Goal: Entertainment & Leisure: Consume media (video, audio)

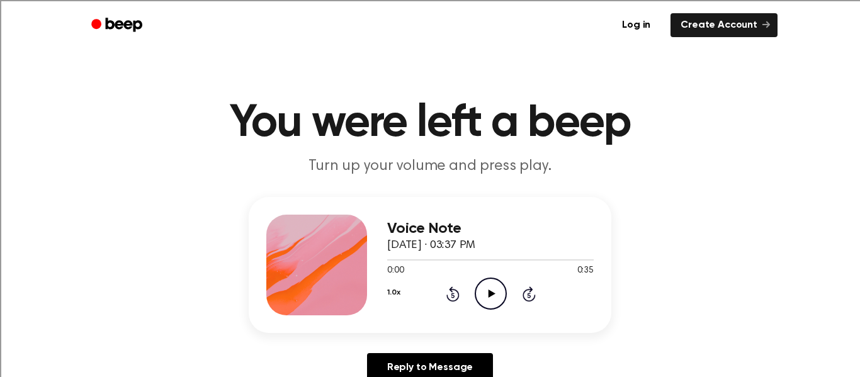
click at [488, 299] on icon "Play Audio" at bounding box center [491, 294] width 32 height 32
click at [487, 295] on icon "Play Audio" at bounding box center [491, 294] width 32 height 32
click at [495, 286] on icon "Play Audio" at bounding box center [491, 294] width 32 height 32
click at [486, 296] on icon "Play Audio" at bounding box center [491, 294] width 32 height 32
click at [487, 287] on icon "Play Audio" at bounding box center [491, 294] width 32 height 32
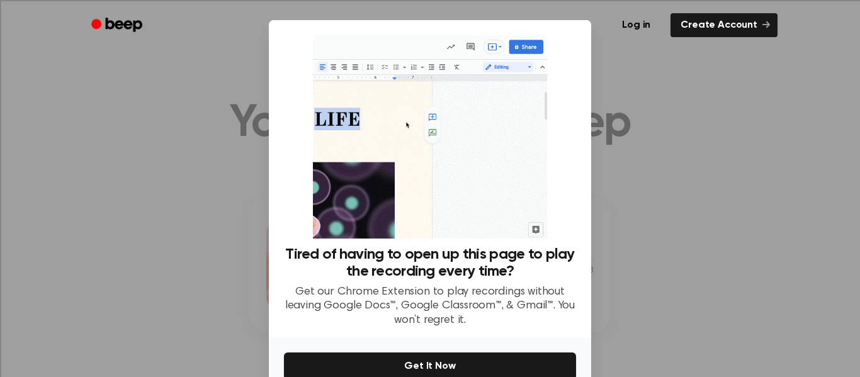
click at [667, 89] on div at bounding box center [430, 188] width 860 height 377
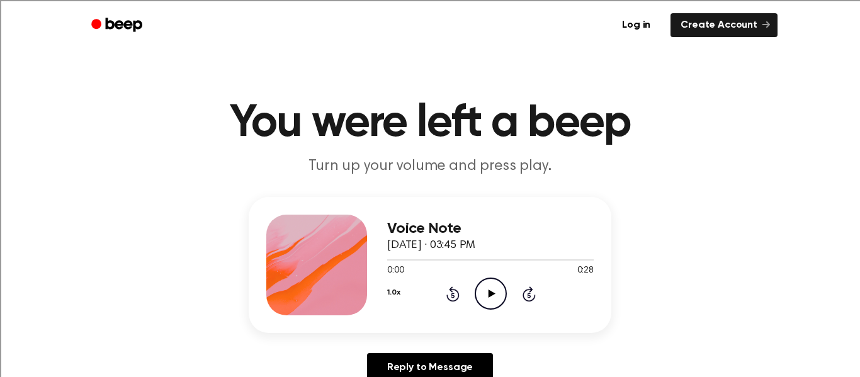
click at [497, 297] on icon "Play Audio" at bounding box center [491, 294] width 32 height 32
click at [490, 289] on icon "Play Audio" at bounding box center [491, 294] width 32 height 32
click at [487, 287] on icon "Play Audio" at bounding box center [491, 294] width 32 height 32
click at [493, 293] on icon "Play Audio" at bounding box center [491, 294] width 32 height 32
